Goal: Information Seeking & Learning: Learn about a topic

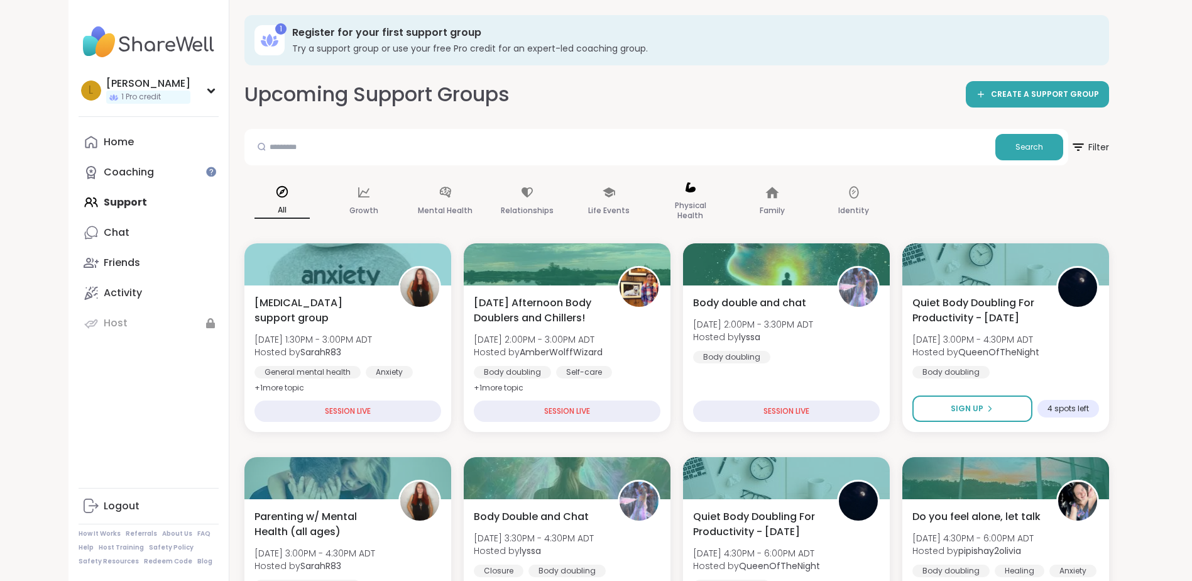
click at [690, 194] on icon at bounding box center [691, 187] width 14 height 14
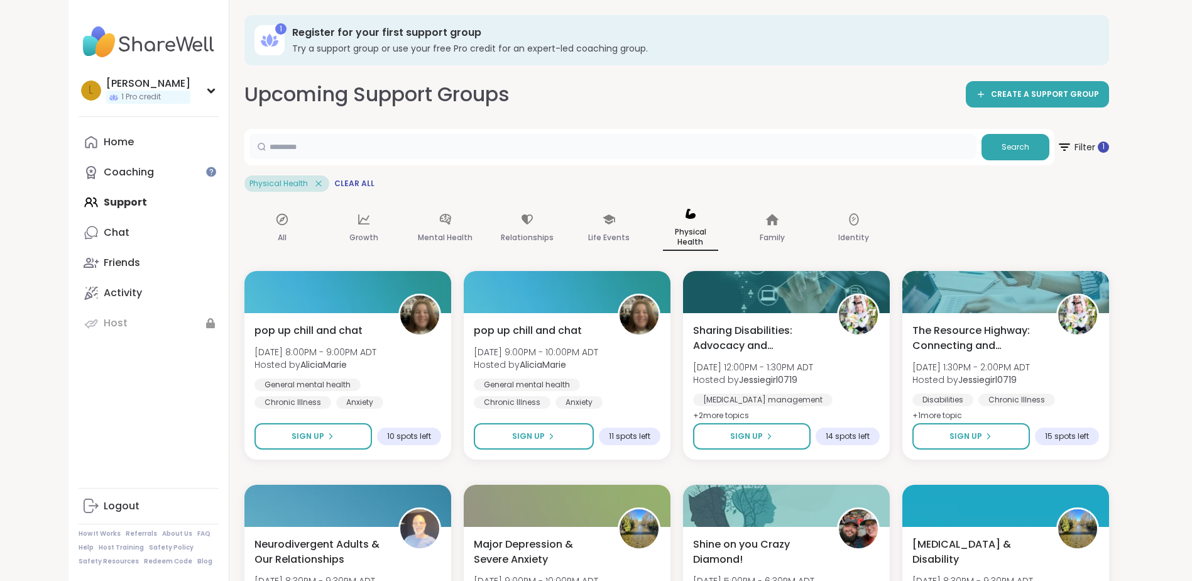
click at [306, 144] on input "text" at bounding box center [613, 146] width 727 height 25
type input "******"
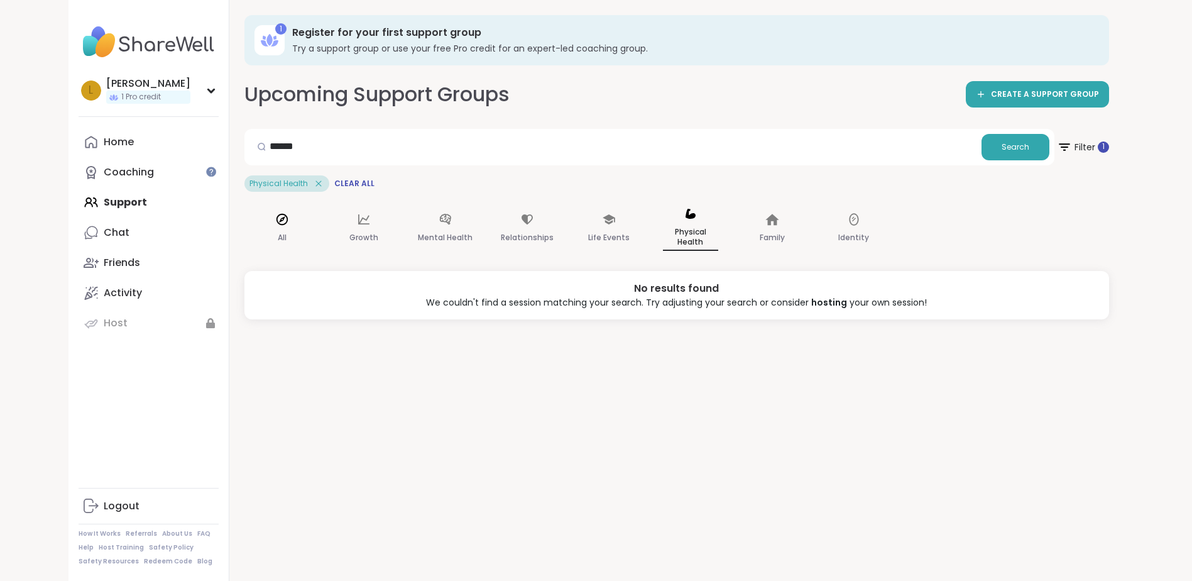
click at [289, 216] on icon at bounding box center [282, 219] width 14 height 14
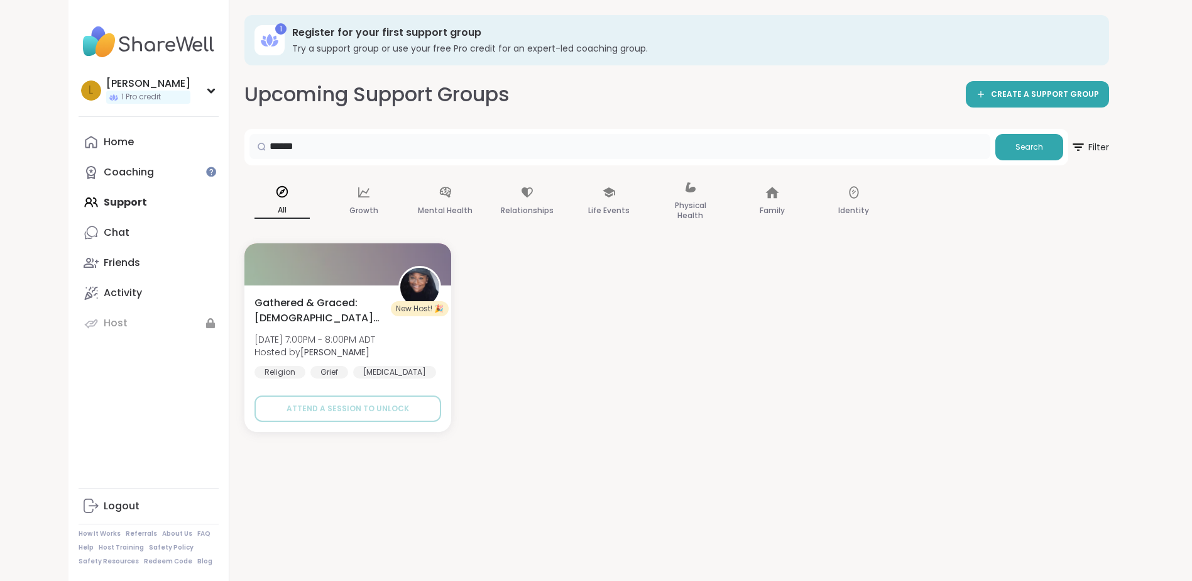
click at [328, 147] on input "******" at bounding box center [620, 146] width 741 height 25
click at [691, 188] on icon at bounding box center [690, 187] width 10 height 10
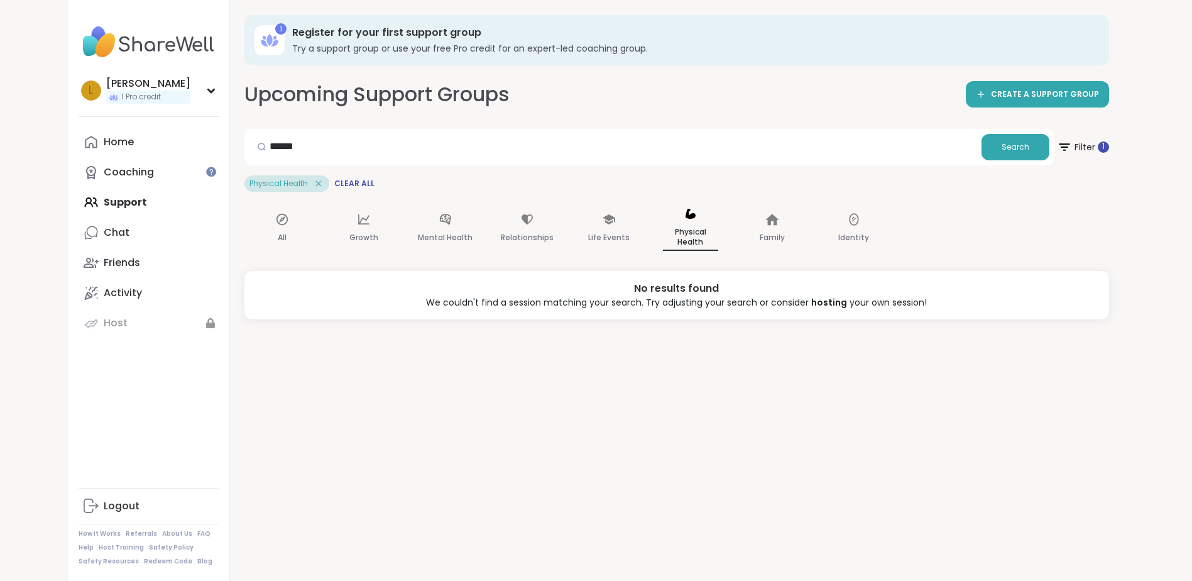
drag, startPoint x: 684, startPoint y: 225, endPoint x: 662, endPoint y: 225, distance: 22.0
click at [685, 225] on p "Physical Health" at bounding box center [690, 237] width 55 height 26
drag, startPoint x: 324, startPoint y: 150, endPoint x: 162, endPoint y: 124, distance: 164.9
click at [162, 126] on div "l laurabriggs 1 Pro credit Profile Membership Settings Help Home Coaching Suppo…" at bounding box center [597, 290] width 1056 height 581
click at [693, 223] on div "Physical Health" at bounding box center [690, 229] width 75 height 64
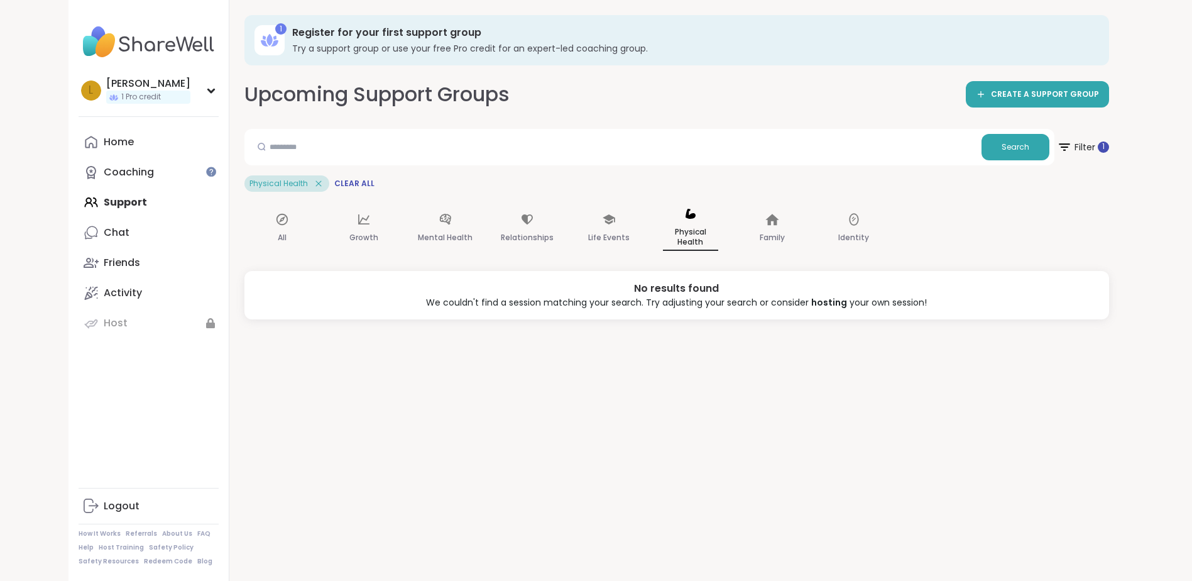
click at [314, 184] on icon at bounding box center [318, 183] width 11 height 11
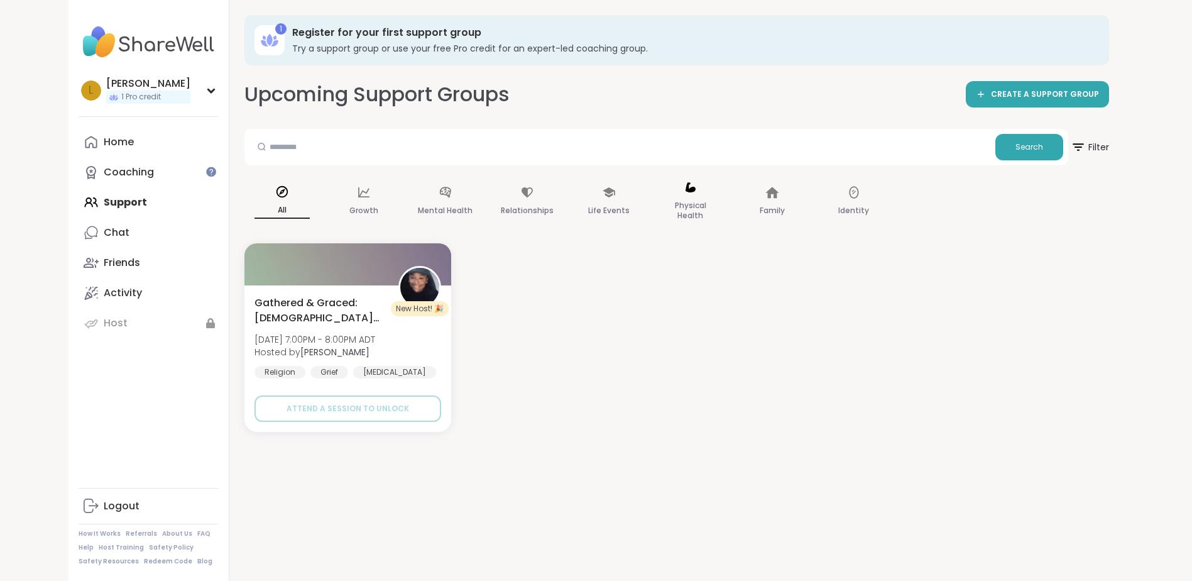
click at [690, 192] on icon at bounding box center [691, 187] width 14 height 14
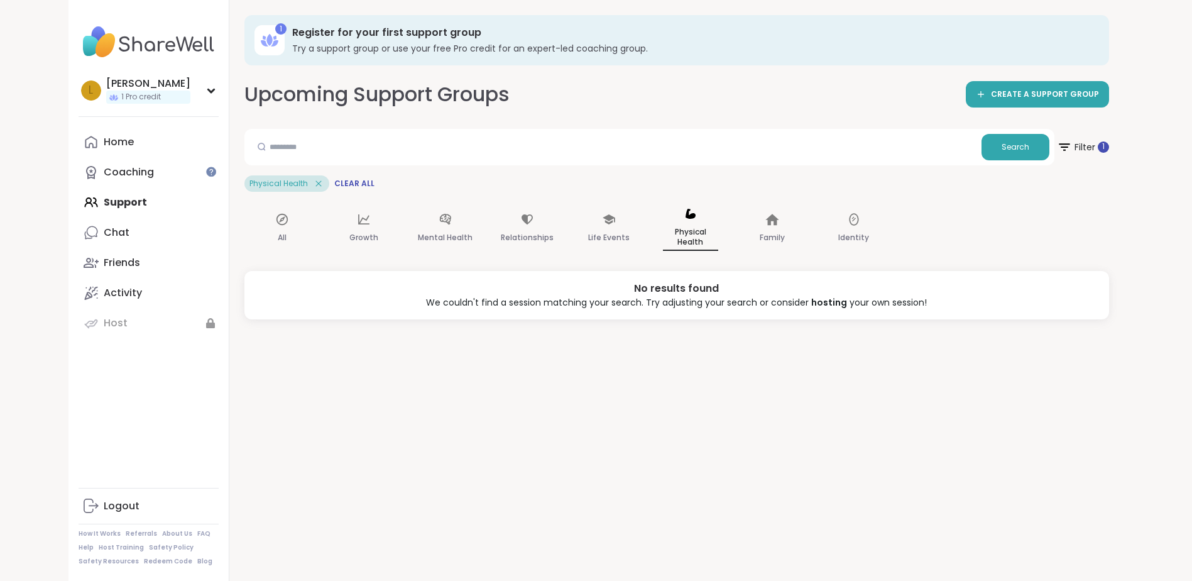
click at [698, 224] on p "Physical Health" at bounding box center [690, 237] width 55 height 26
drag, startPoint x: 116, startPoint y: 136, endPoint x: 127, endPoint y: 130, distance: 12.9
click at [116, 135] on div "Home" at bounding box center [119, 142] width 30 height 14
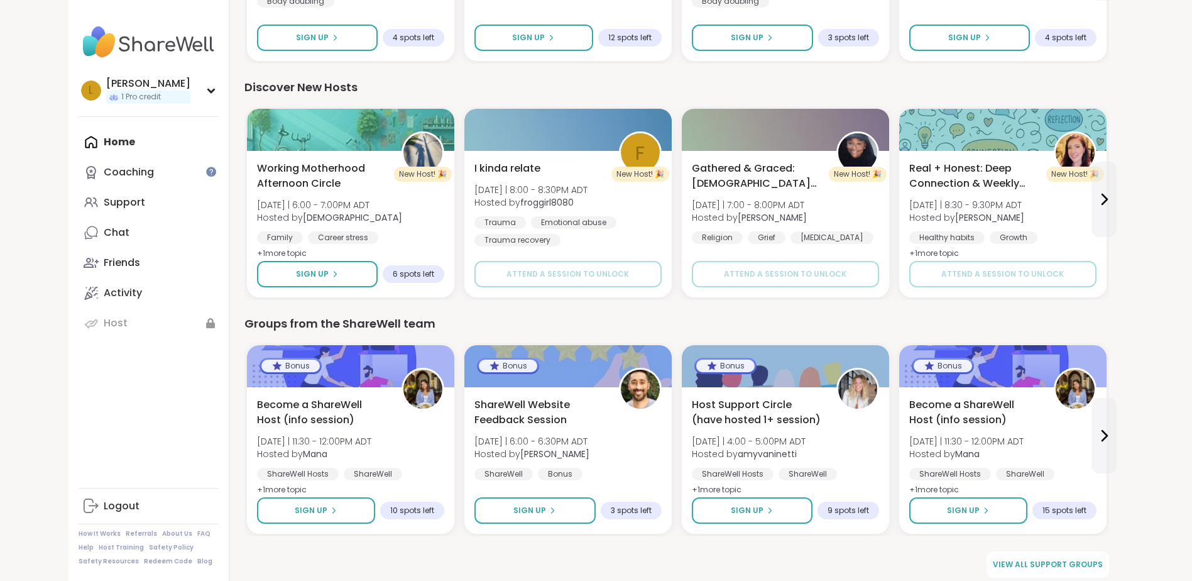
scroll to position [539, 0]
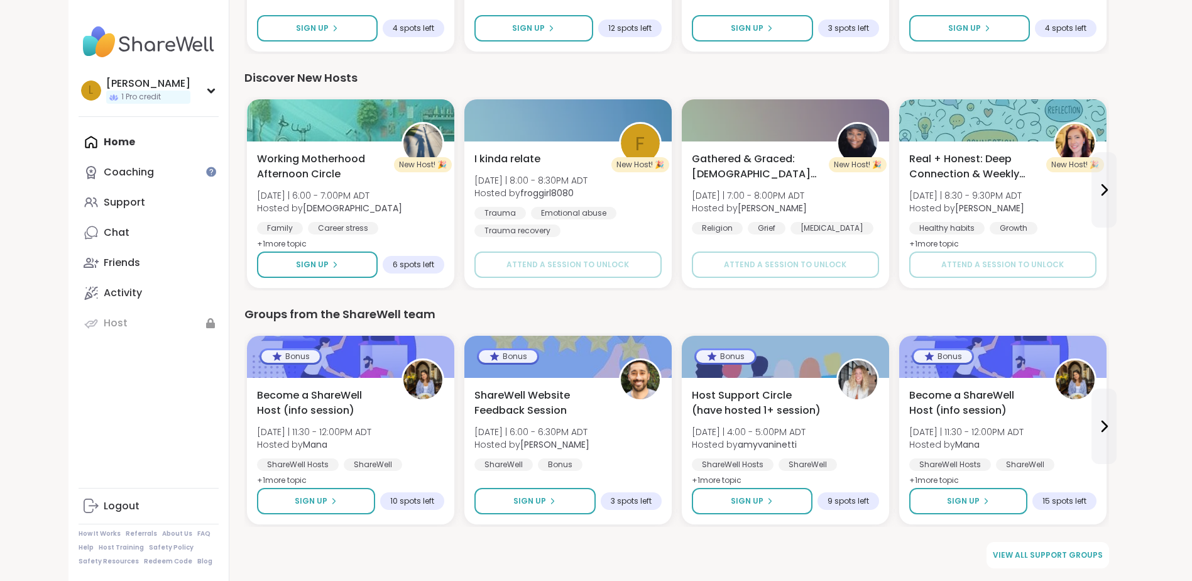
click at [1045, 554] on span "View all support groups" at bounding box center [1048, 554] width 110 height 11
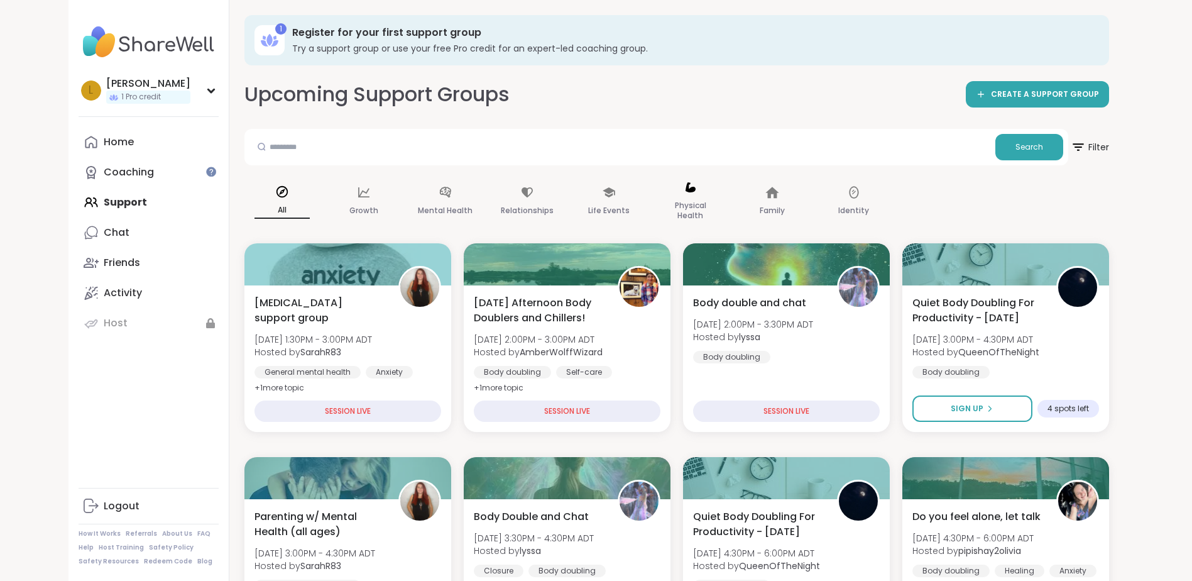
click at [693, 195] on div "Physical Health" at bounding box center [690, 201] width 75 height 63
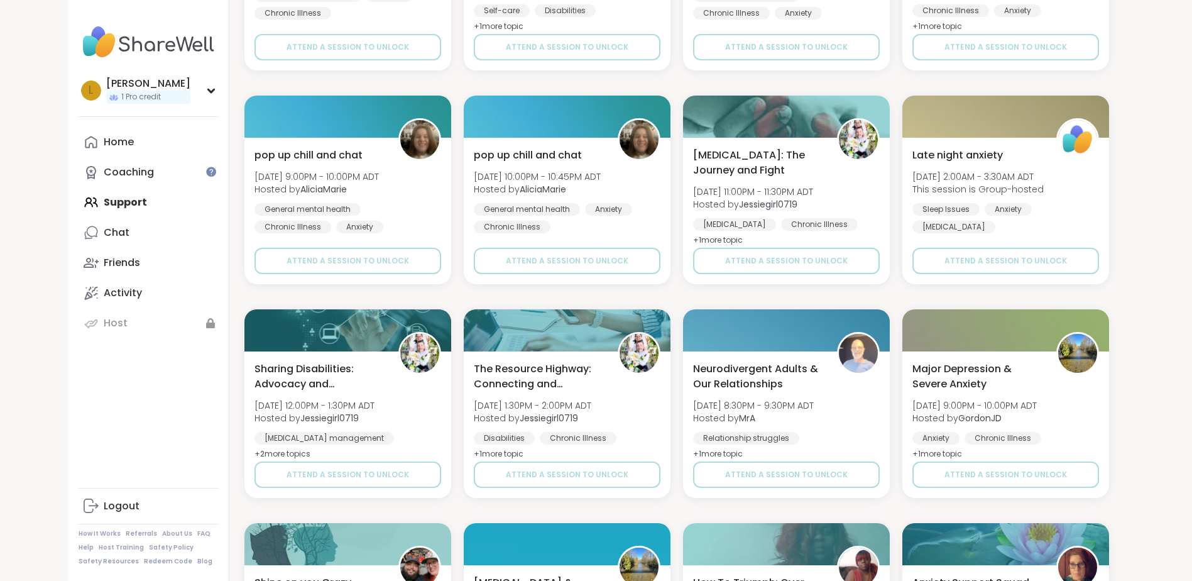
scroll to position [1640, 0]
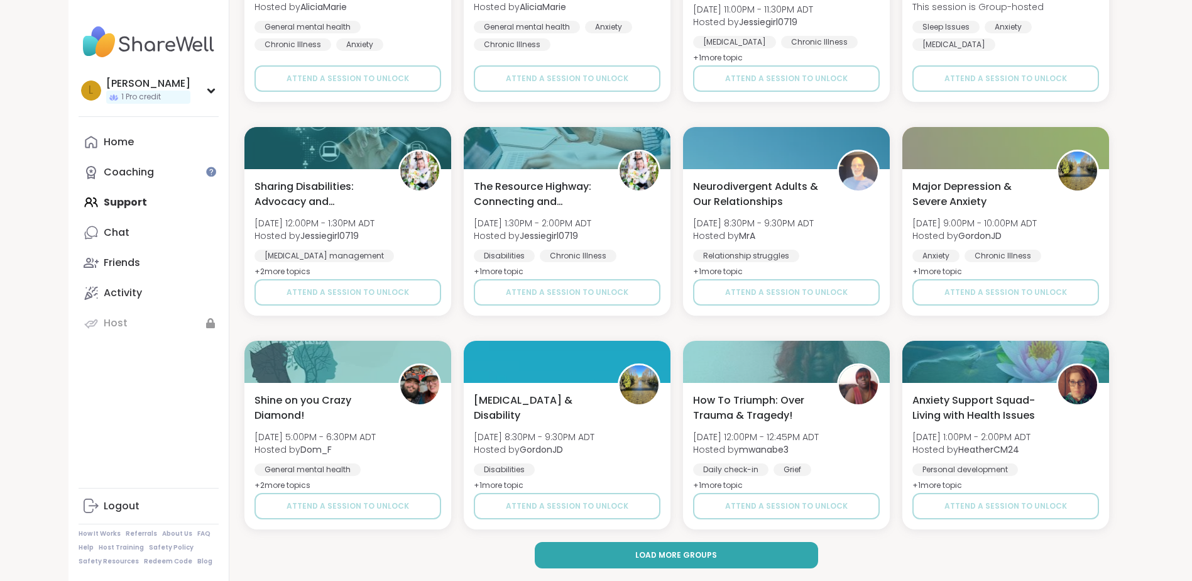
click at [647, 556] on span "Load more groups" at bounding box center [677, 554] width 82 height 11
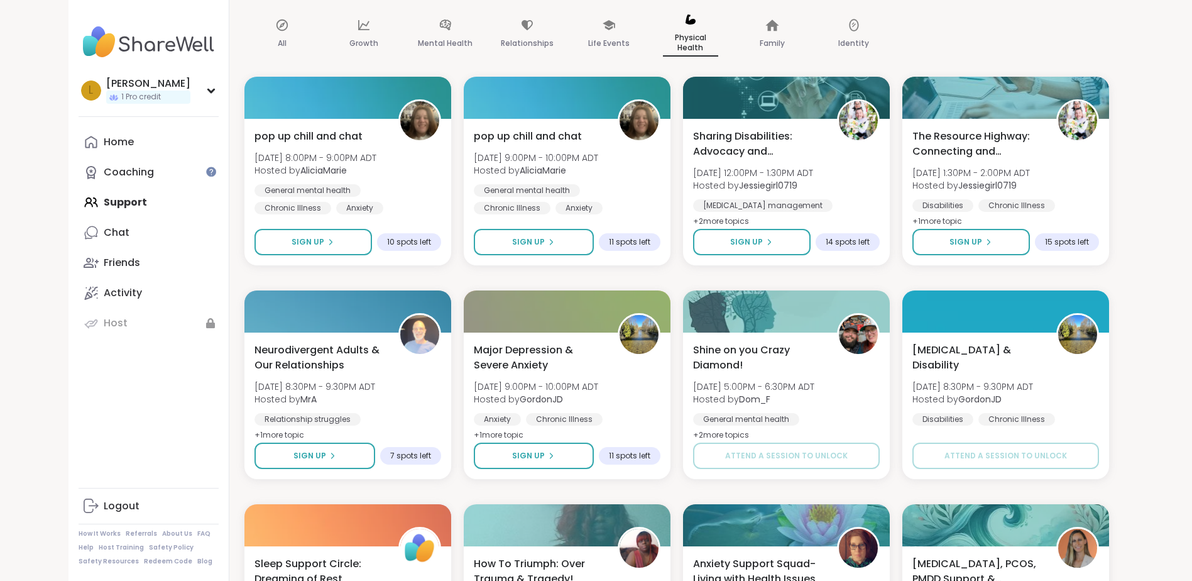
scroll to position [0, 0]
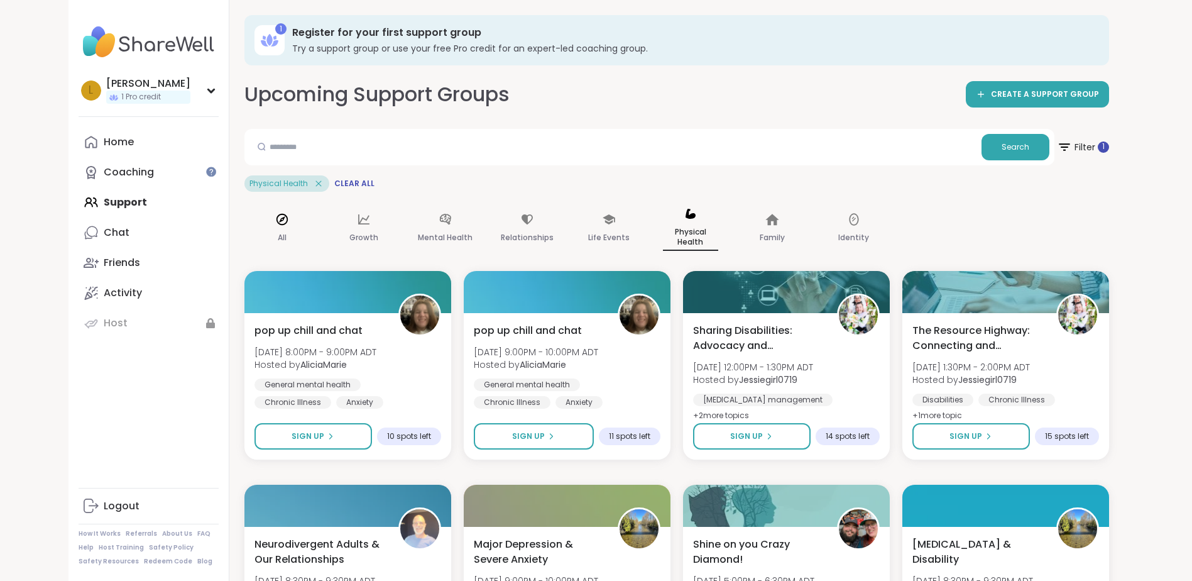
click at [272, 223] on div "All" at bounding box center [282, 229] width 75 height 64
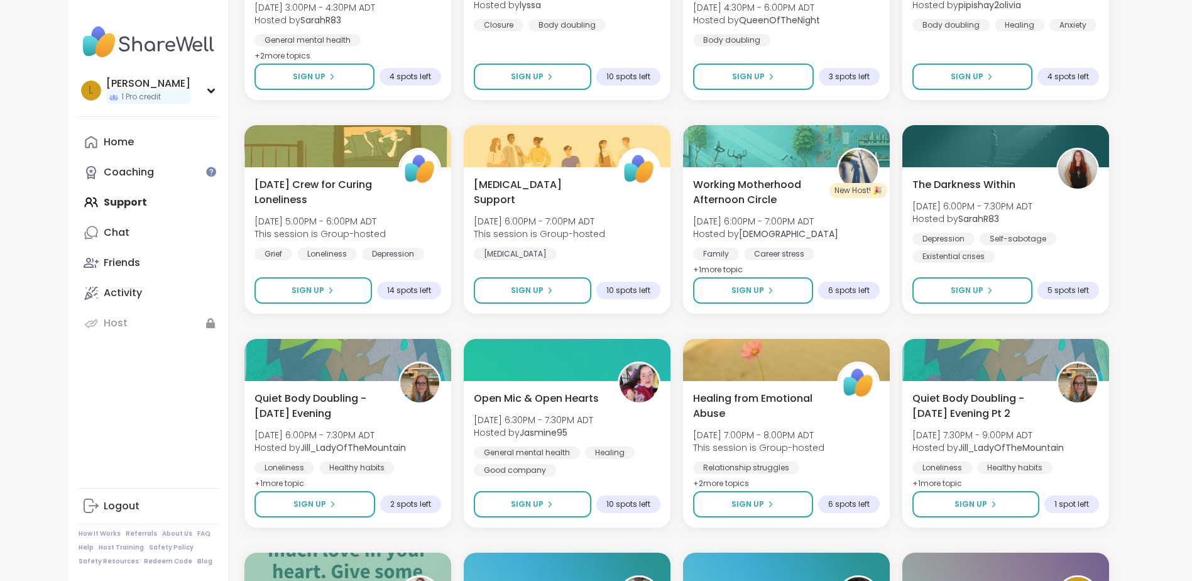
scroll to position [566, 0]
